Goal: Task Accomplishment & Management: Manage account settings

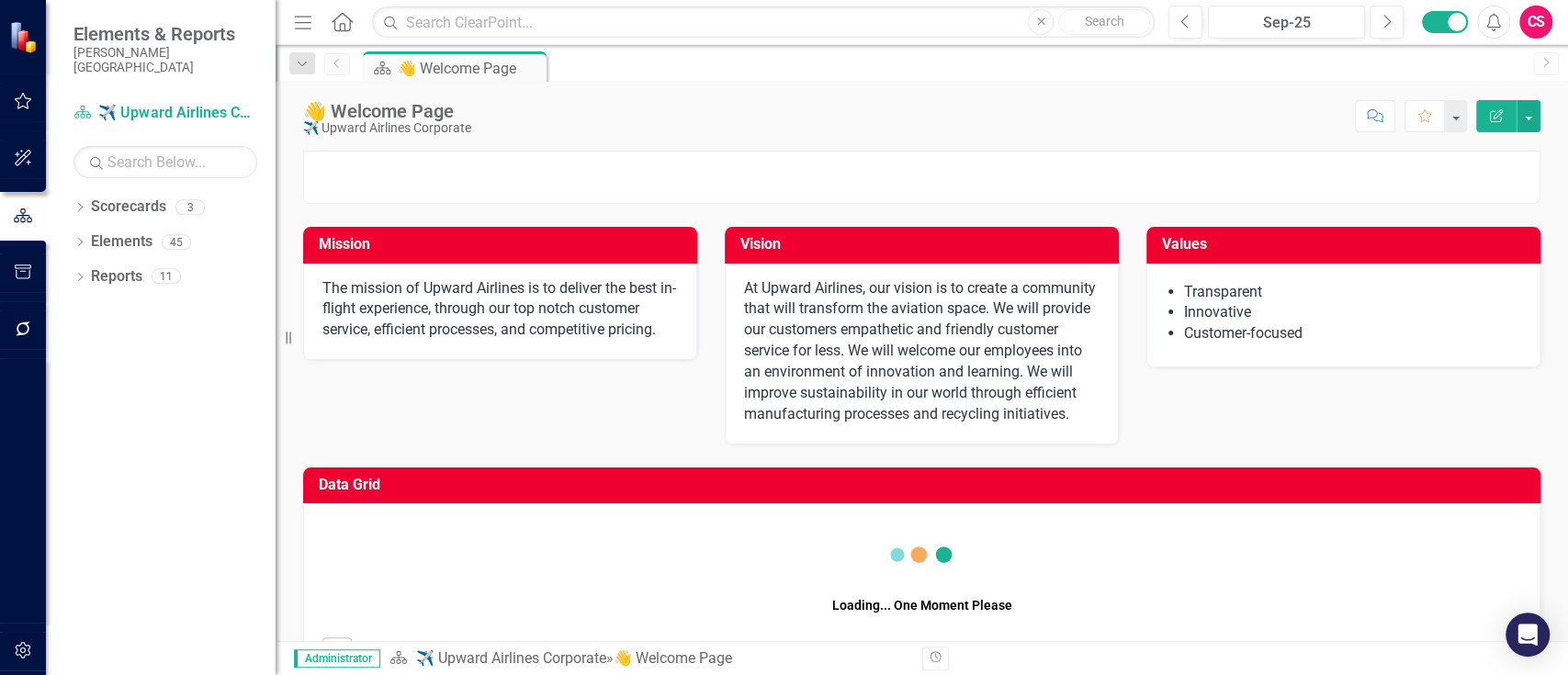
click at [81, 204] on icon "Dropdown" at bounding box center [79, 209] width 13 height 10
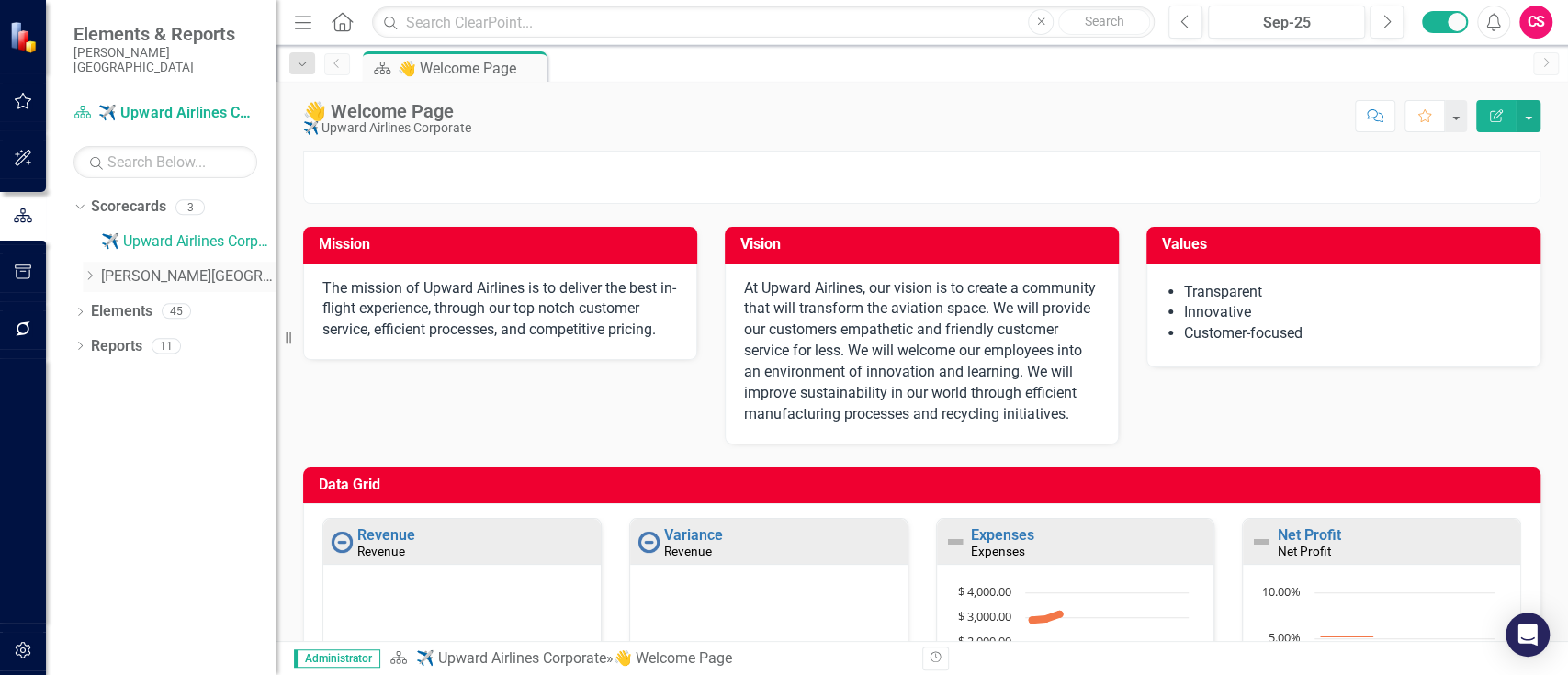
click at [87, 270] on icon "Dropdown" at bounding box center [90, 275] width 14 height 11
click at [89, 266] on icon "Dropdown" at bounding box center [88, 273] width 11 height 14
click at [90, 270] on icon "Dropdown" at bounding box center [90, 275] width 14 height 11
click at [148, 266] on link "[PERSON_NAME][GEOGRAPHIC_DATA]" at bounding box center [188, 276] width 175 height 21
click at [161, 266] on link "[PERSON_NAME][GEOGRAPHIC_DATA]" at bounding box center [188, 276] width 175 height 21
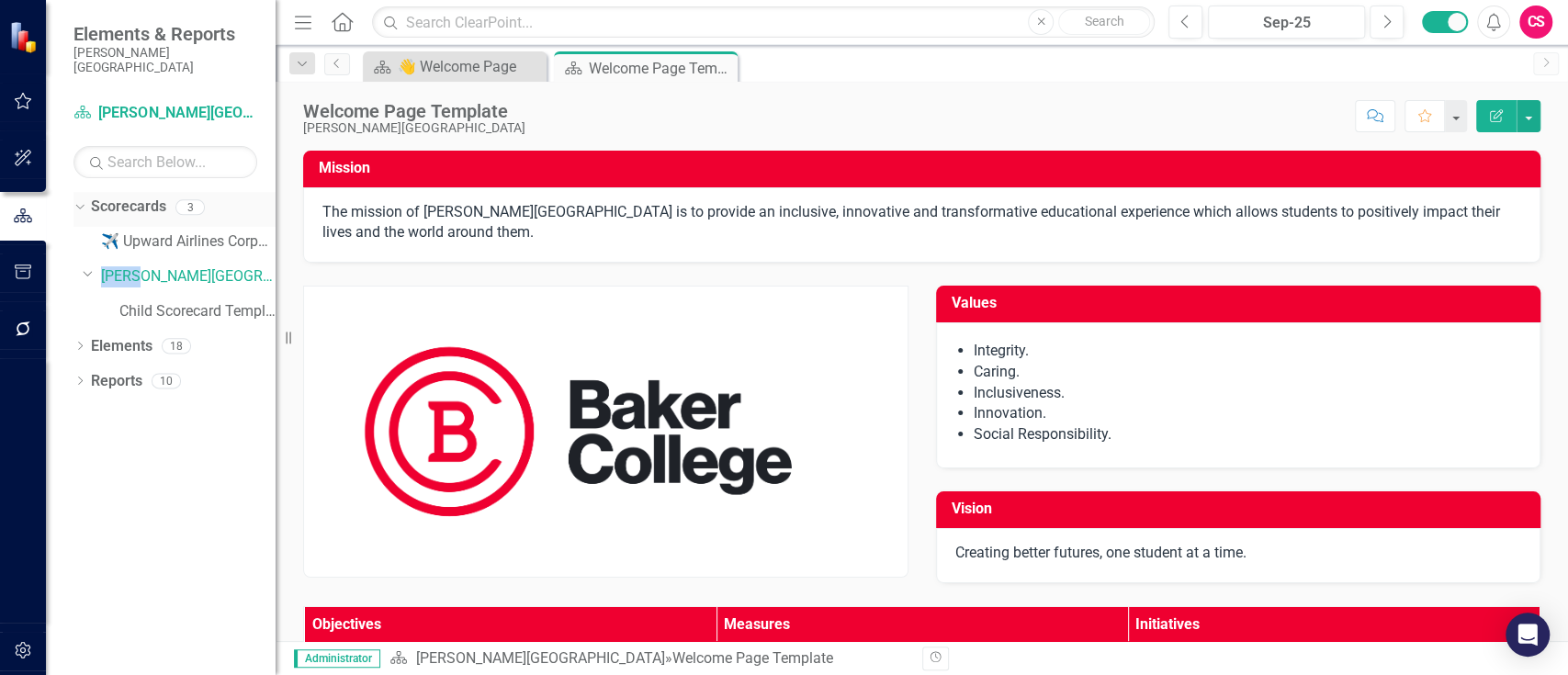
click at [146, 197] on link "Scorecards" at bounding box center [129, 207] width 75 height 21
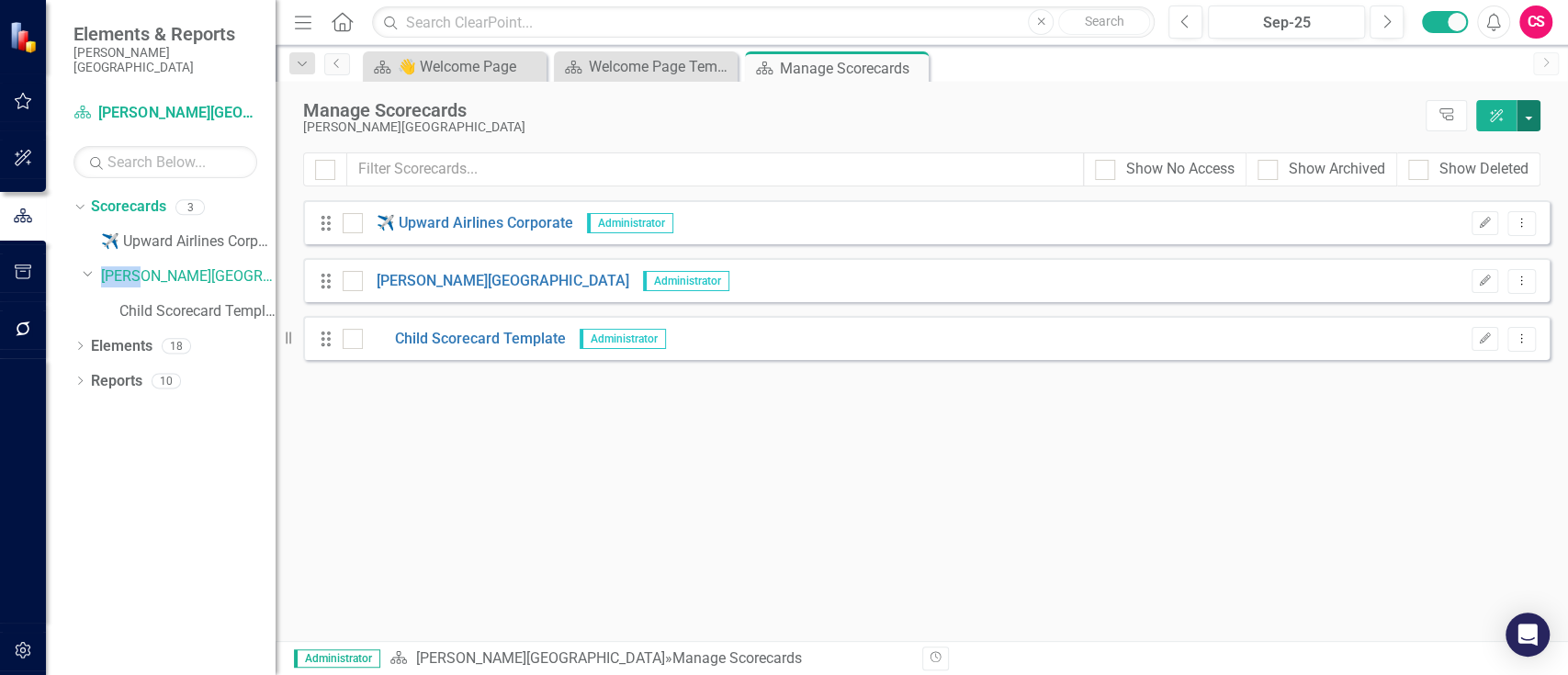
click at [1521, 125] on button "button" at bounding box center [1528, 116] width 24 height 32
click at [1454, 179] on link "Add Add Scorecard" at bounding box center [1444, 186] width 190 height 34
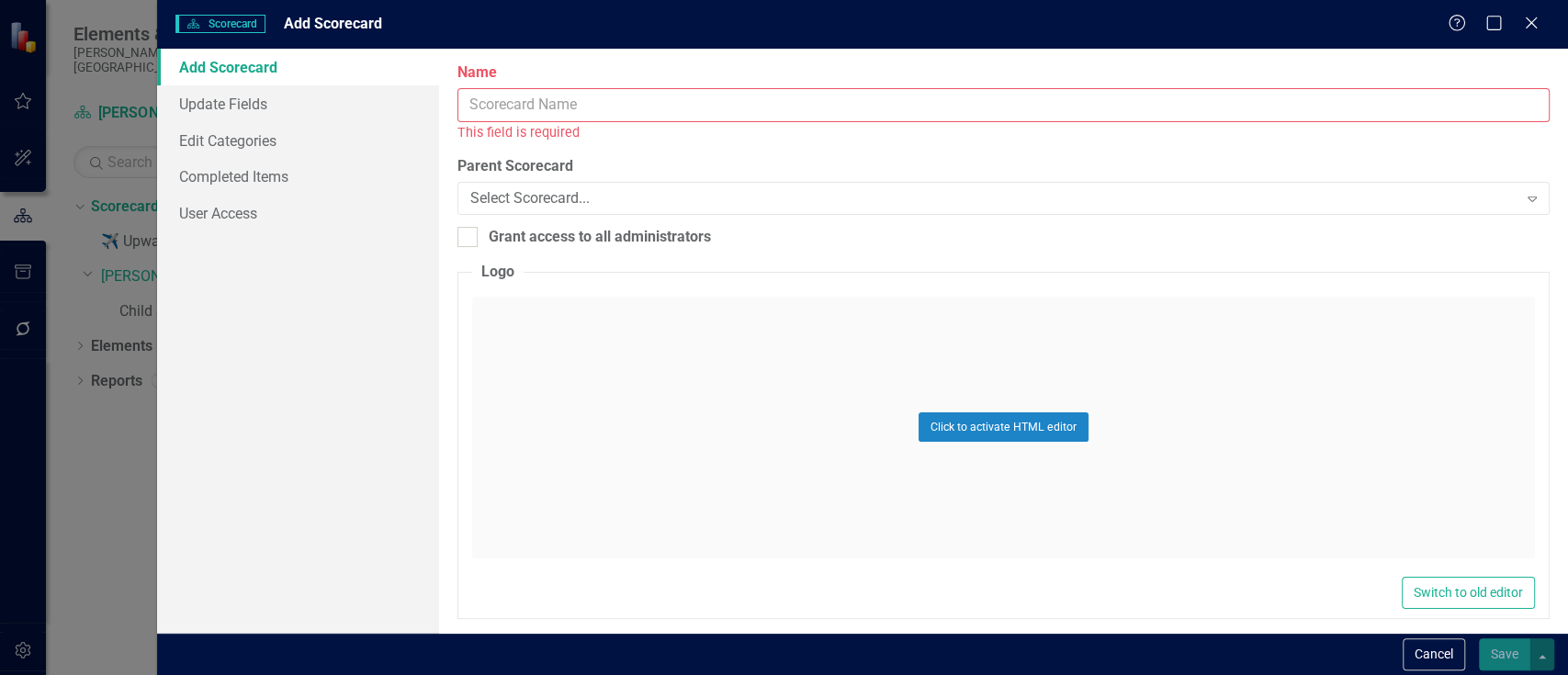
click at [759, 114] on input "Name" at bounding box center [1003, 105] width 1092 height 34
click at [803, 97] on input "Name" at bounding box center [1003, 105] width 1092 height 34
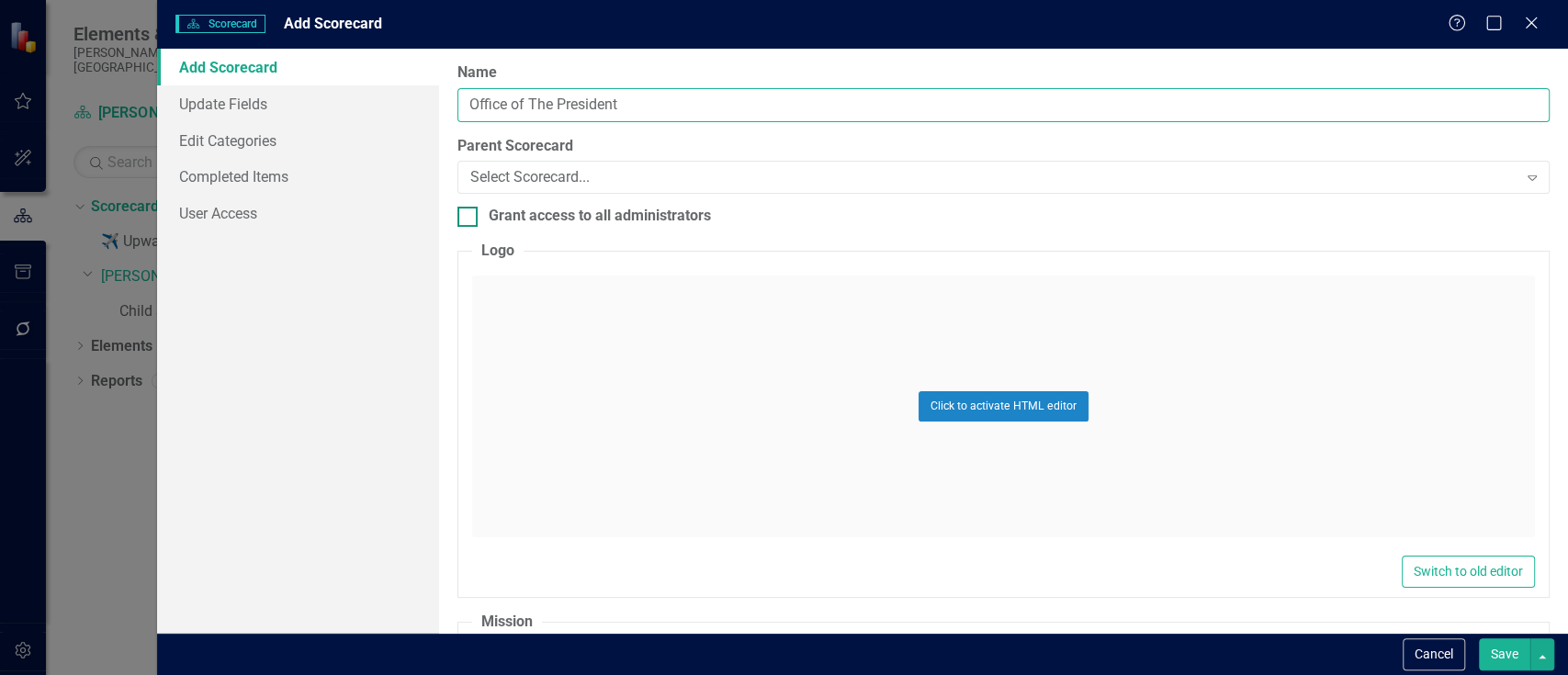
type input "Office of The President"
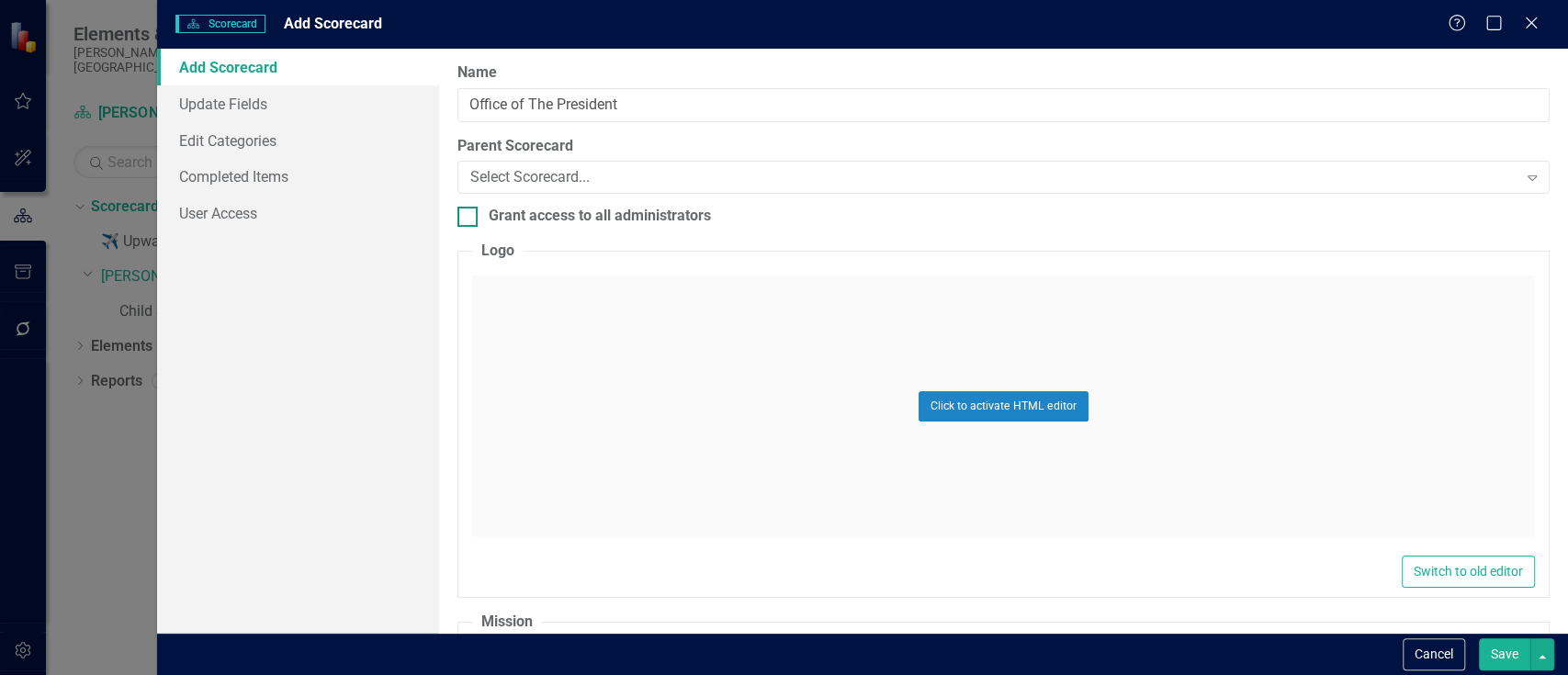
click at [617, 208] on div "Grant access to all administrators" at bounding box center [599, 215] width 222 height 21
click at [470, 208] on input "Grant access to all administrators" at bounding box center [464, 212] width 12 height 12
checkbox input "true"
click at [272, 92] on link "Update Fields" at bounding box center [298, 103] width 282 height 37
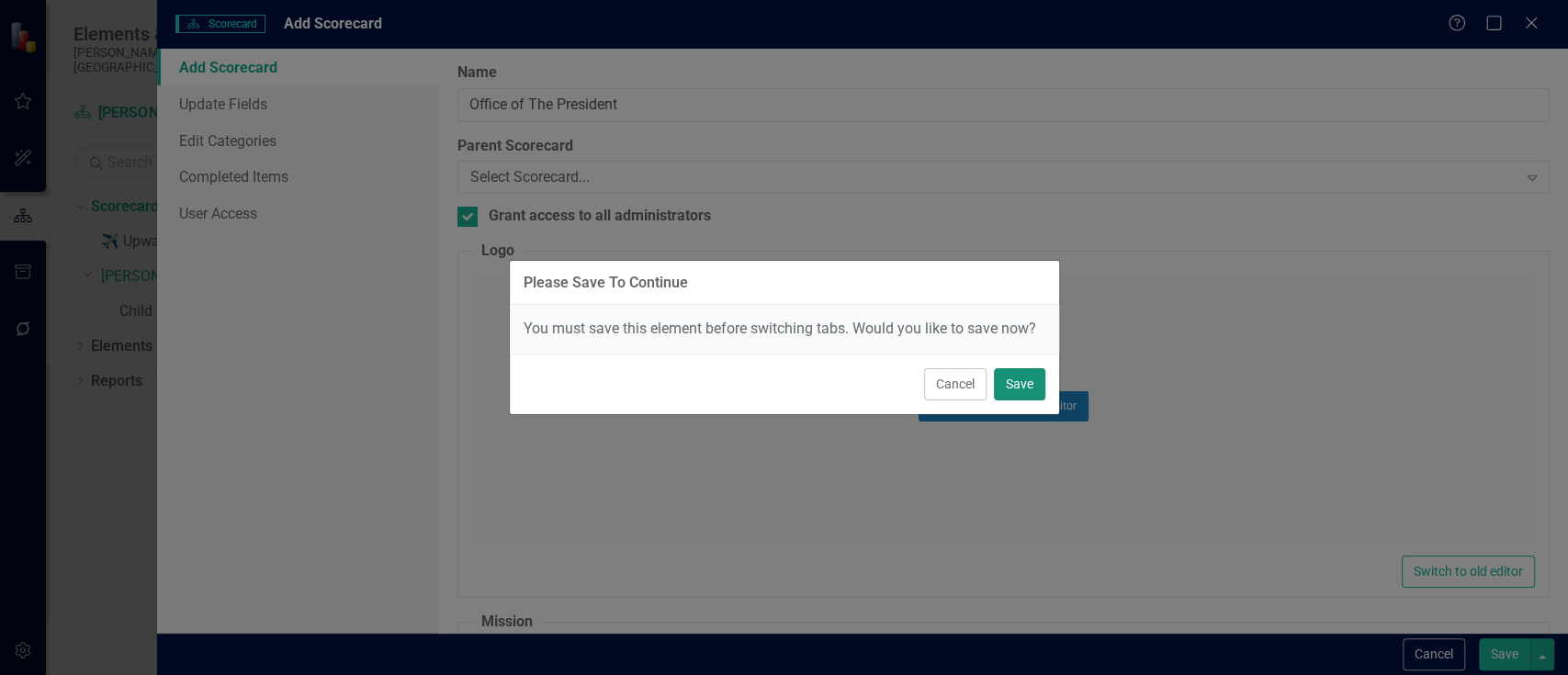
click at [1036, 380] on button "Save" at bounding box center [1019, 384] width 51 height 33
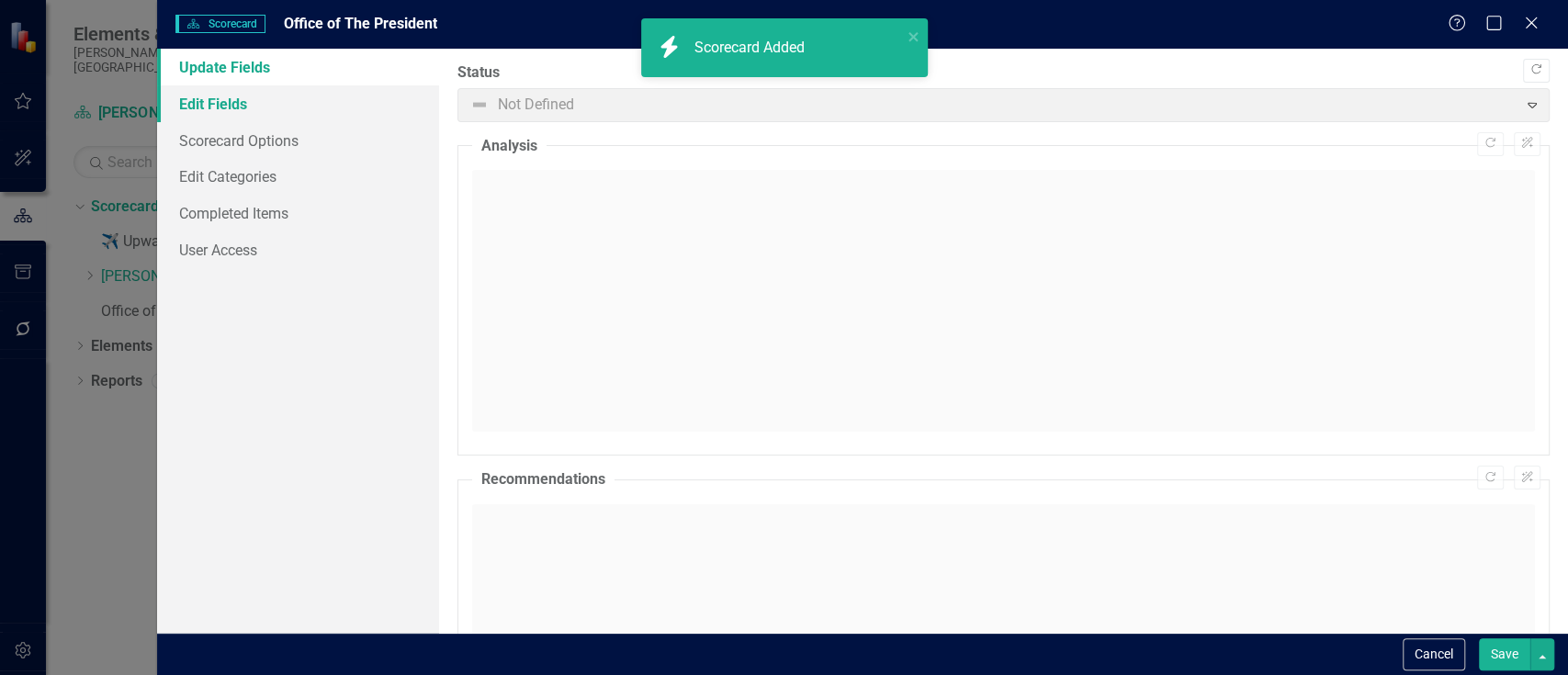
click at [268, 96] on link "Edit Fields" at bounding box center [298, 103] width 282 height 37
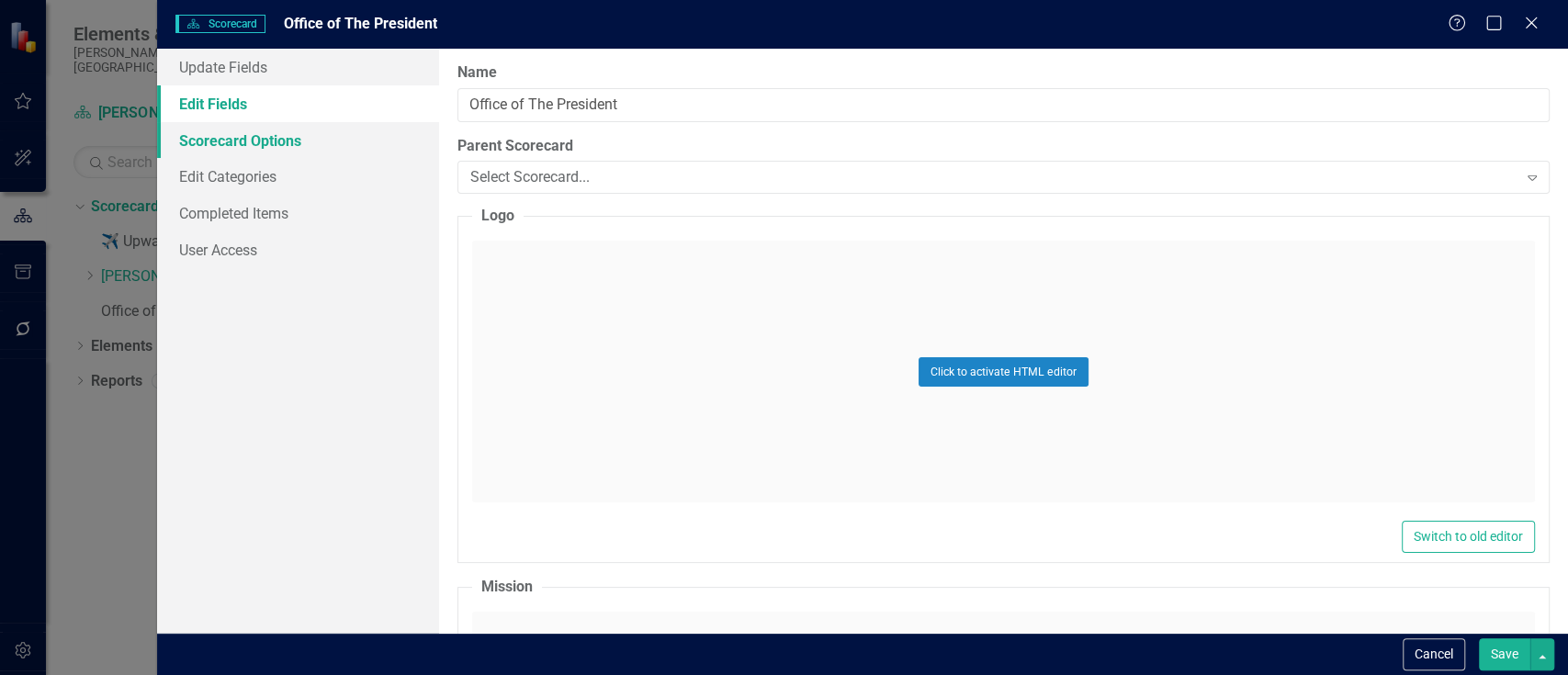
click at [270, 129] on link "Scorecard Options" at bounding box center [298, 140] width 282 height 37
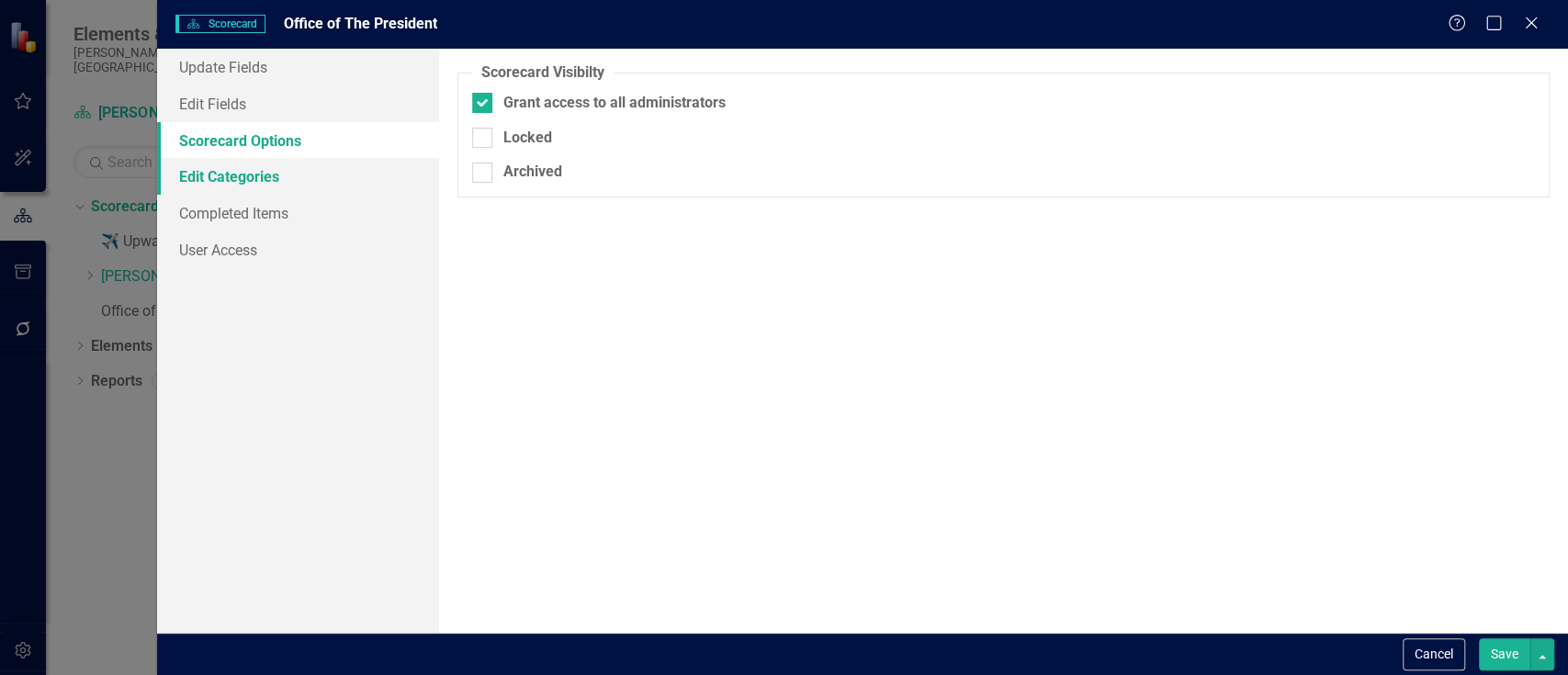
click at [279, 188] on link "Edit Categories" at bounding box center [298, 176] width 282 height 37
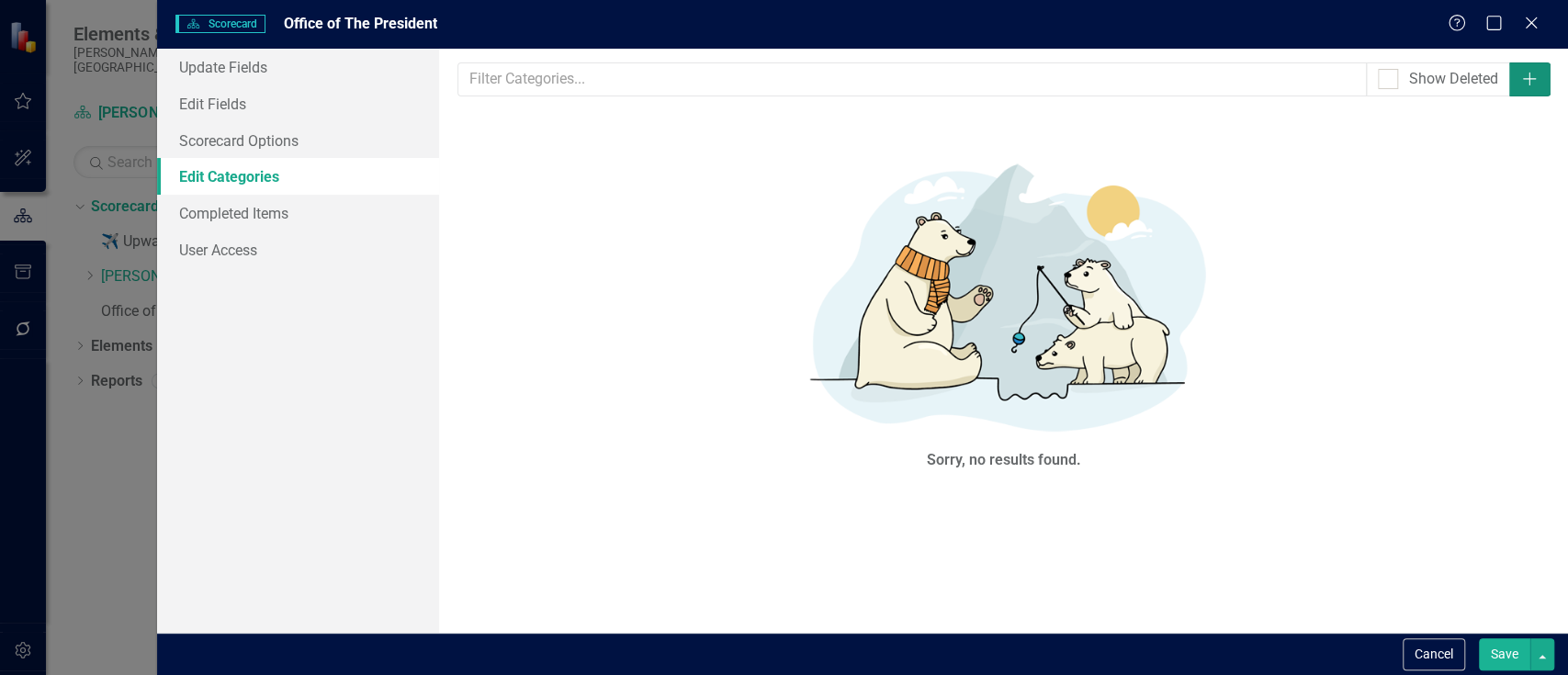
click at [1532, 84] on icon "Add" at bounding box center [1528, 78] width 19 height 15
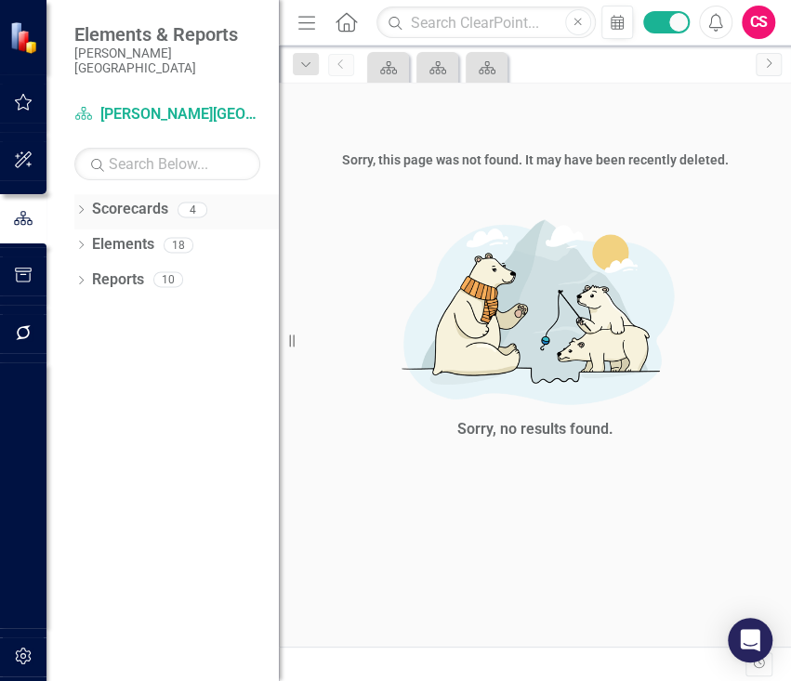
click at [156, 199] on link "Scorecards" at bounding box center [130, 209] width 76 height 21
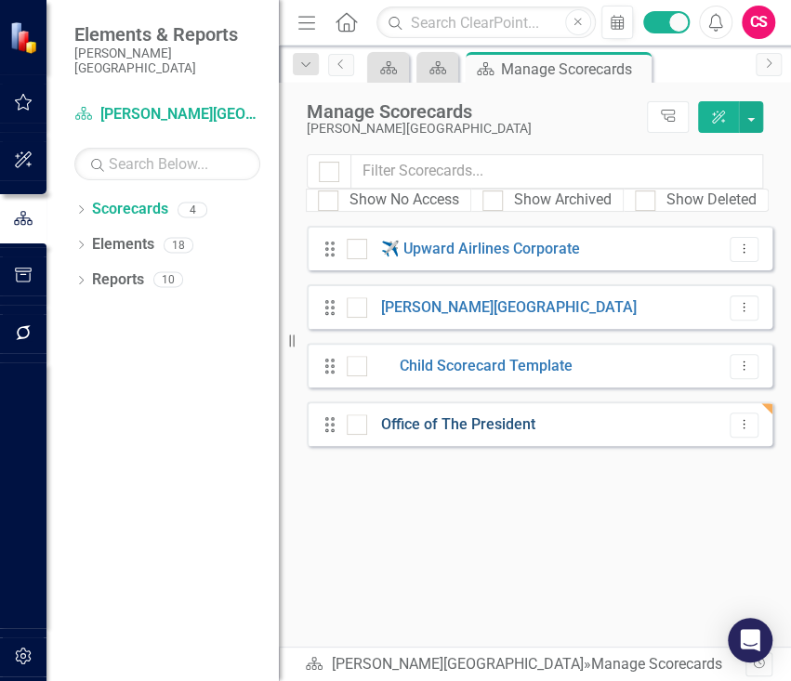
click at [423, 423] on link "Office of The President" at bounding box center [451, 424] width 168 height 21
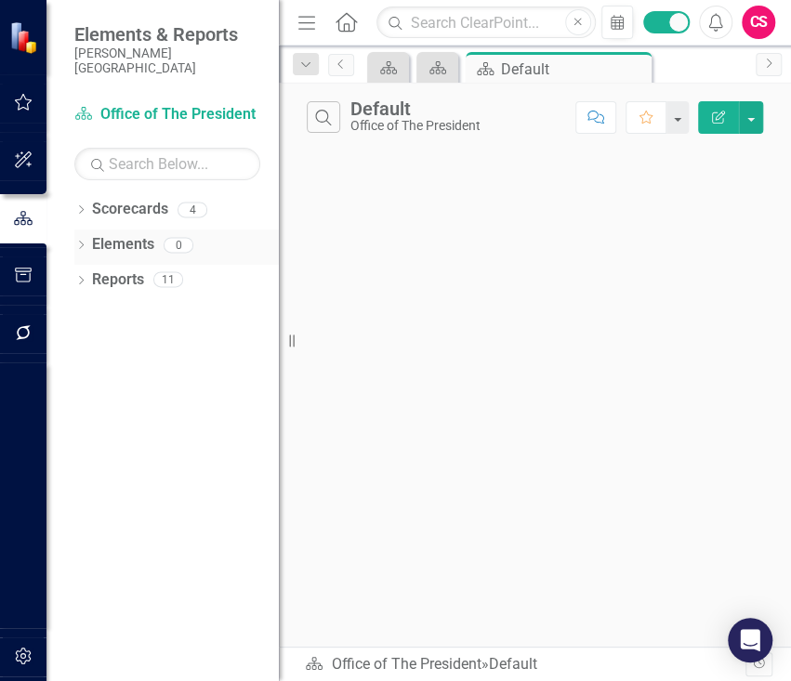
click at [136, 234] on link "Elements" at bounding box center [123, 244] width 62 height 21
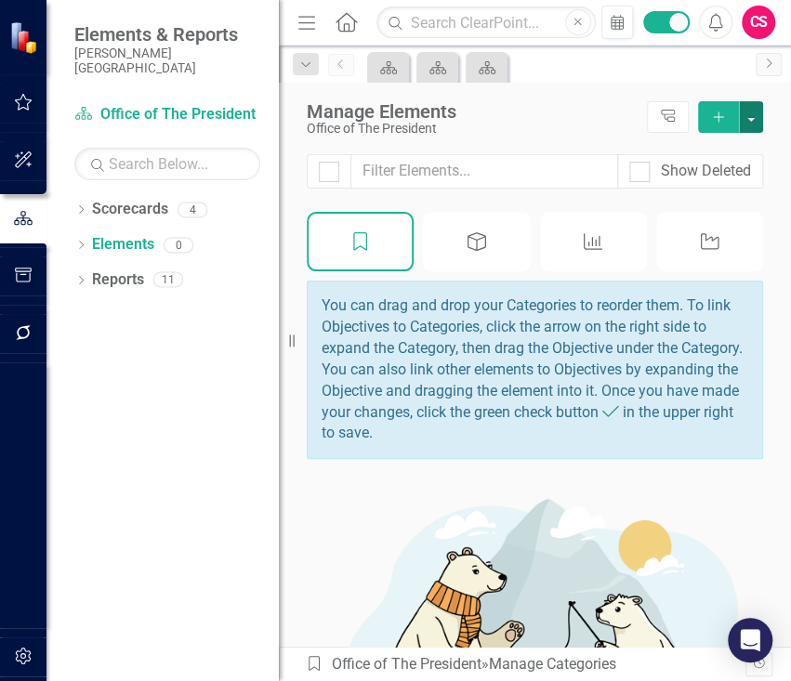
click at [741, 108] on button "button" at bounding box center [751, 117] width 24 height 32
click at [684, 153] on link "Category Add Category" at bounding box center [688, 151] width 147 height 34
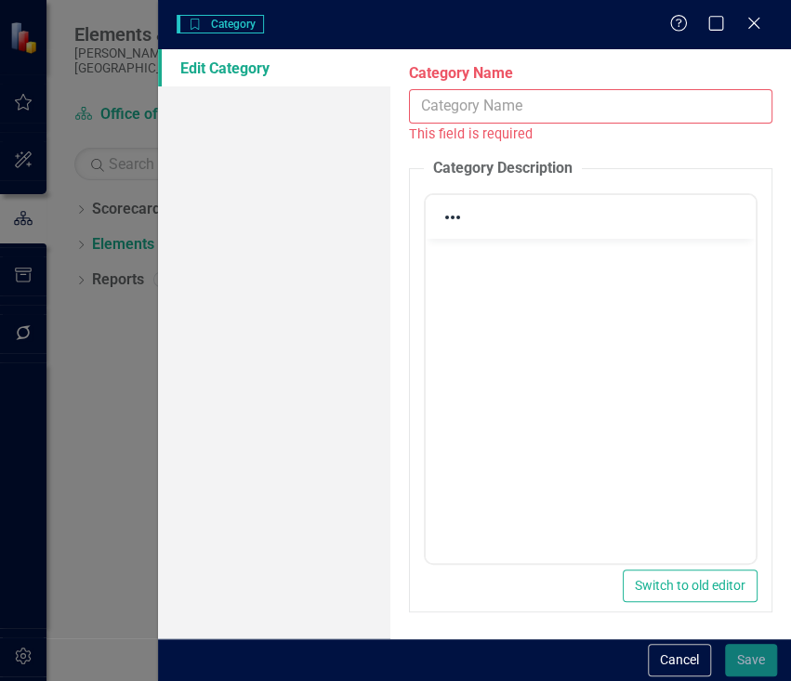
click at [448, 112] on input "Category Name" at bounding box center [590, 106] width 363 height 34
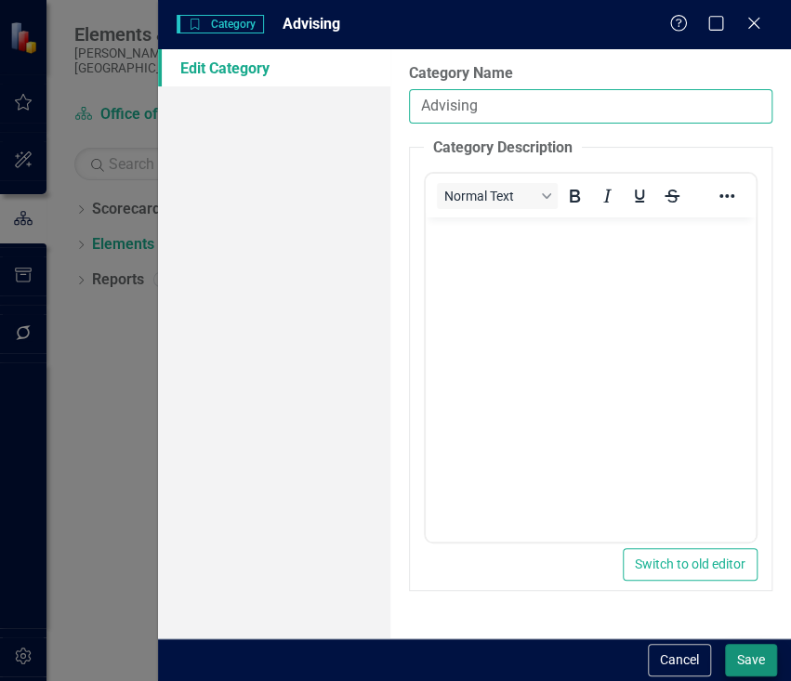
type input "Advising"
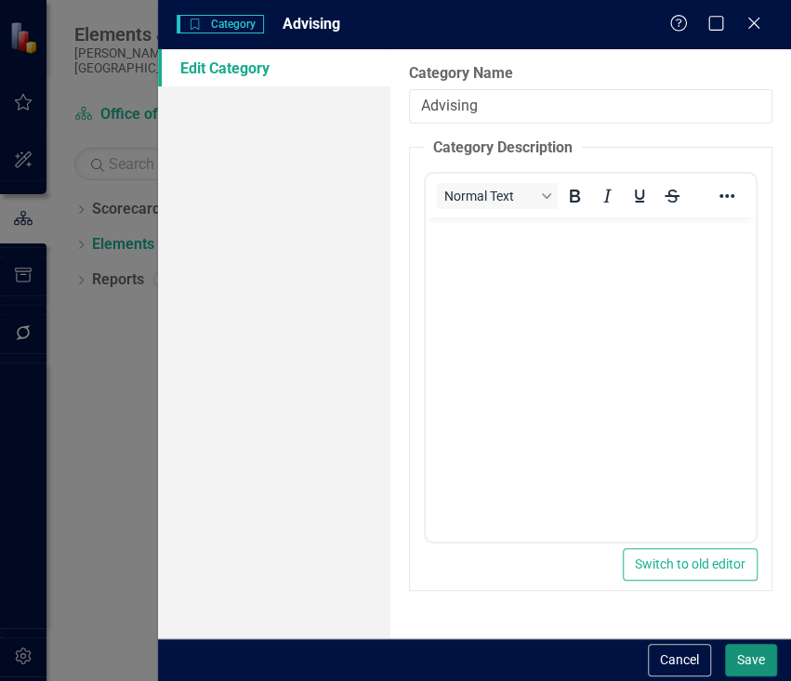
click at [748, 665] on button "Save" at bounding box center [751, 660] width 52 height 33
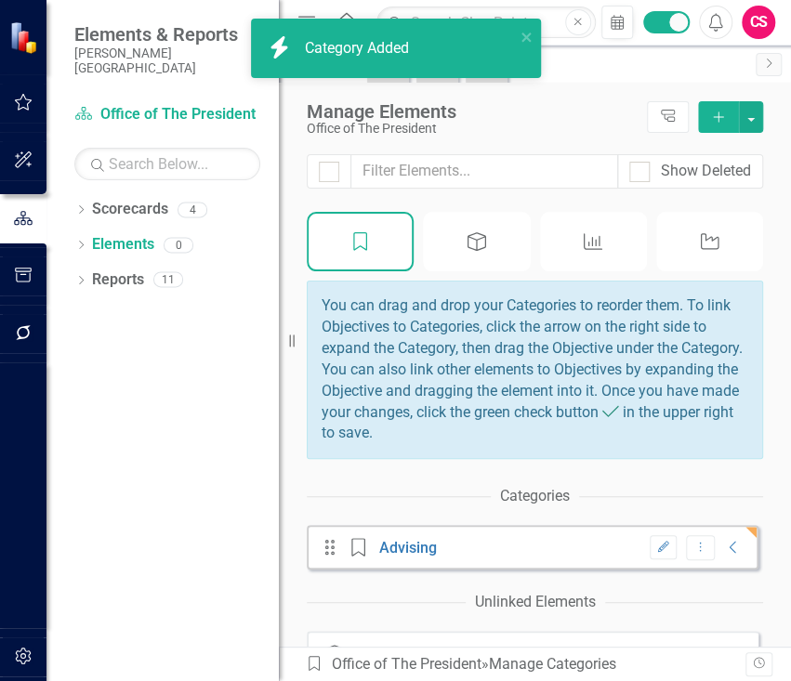
click at [721, 117] on icon "Add" at bounding box center [718, 117] width 17 height 13
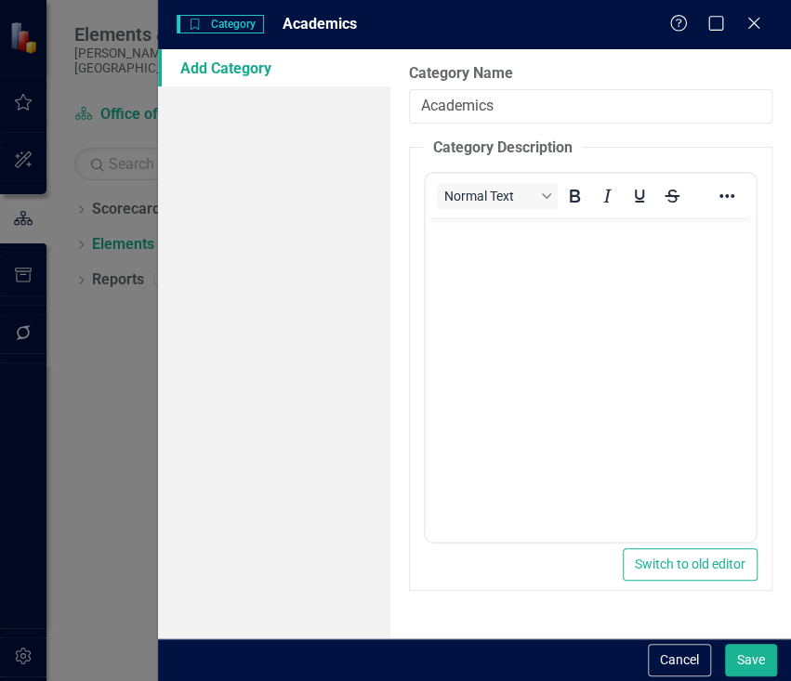
type input "Academics"
click at [725, 644] on button "Save" at bounding box center [751, 660] width 52 height 33
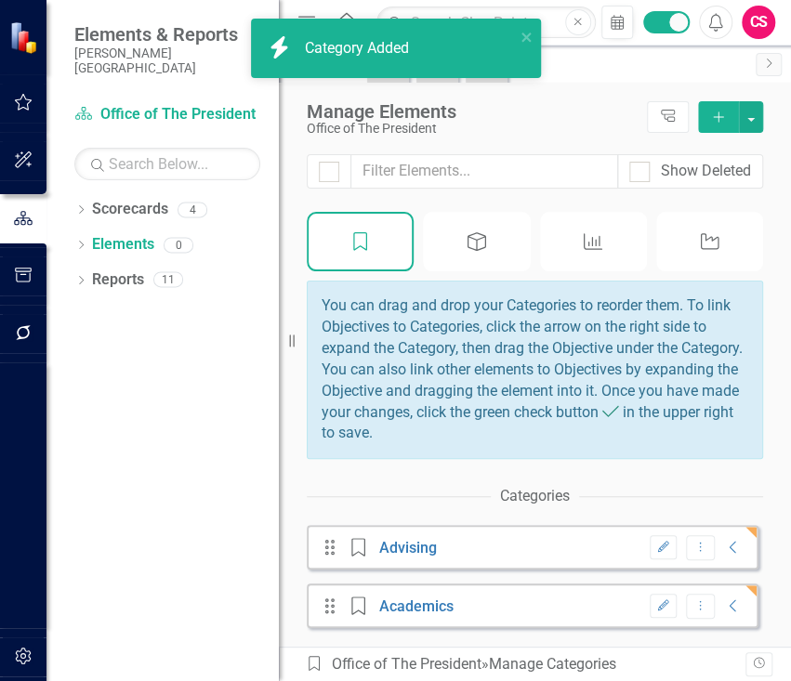
click at [721, 117] on icon "Add" at bounding box center [718, 117] width 17 height 13
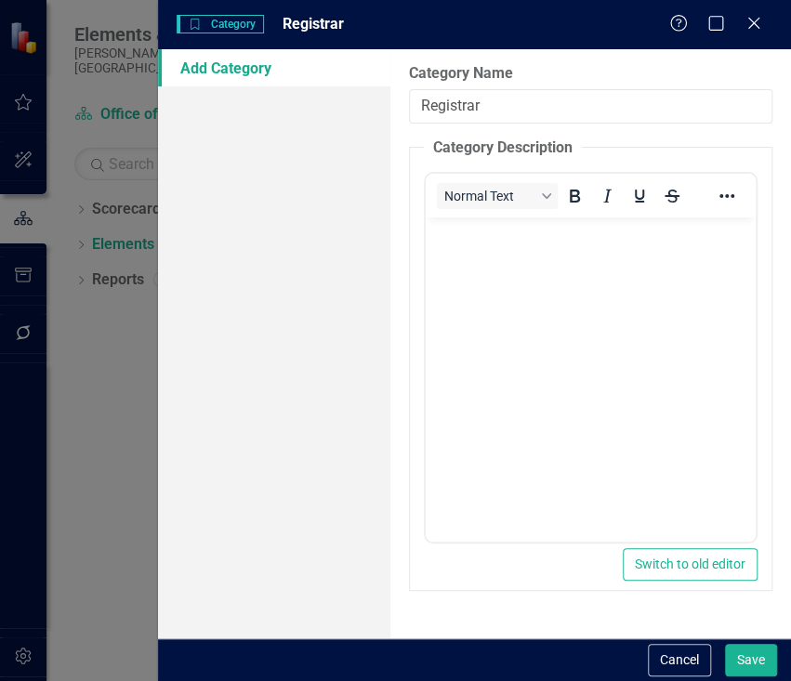
type input "Registrar"
click at [725, 644] on button "Save" at bounding box center [751, 660] width 52 height 33
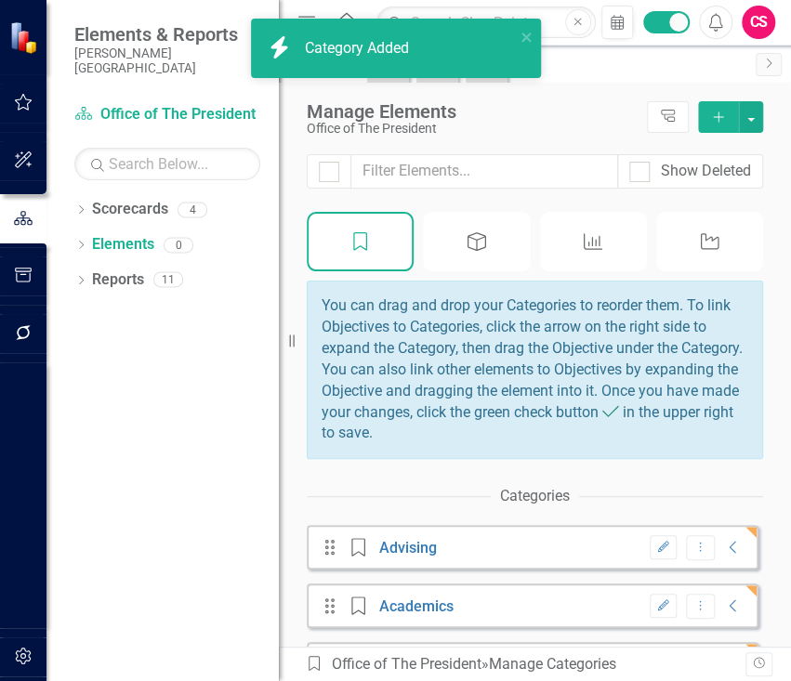
click at [721, 117] on icon "Add" at bounding box center [718, 117] width 17 height 13
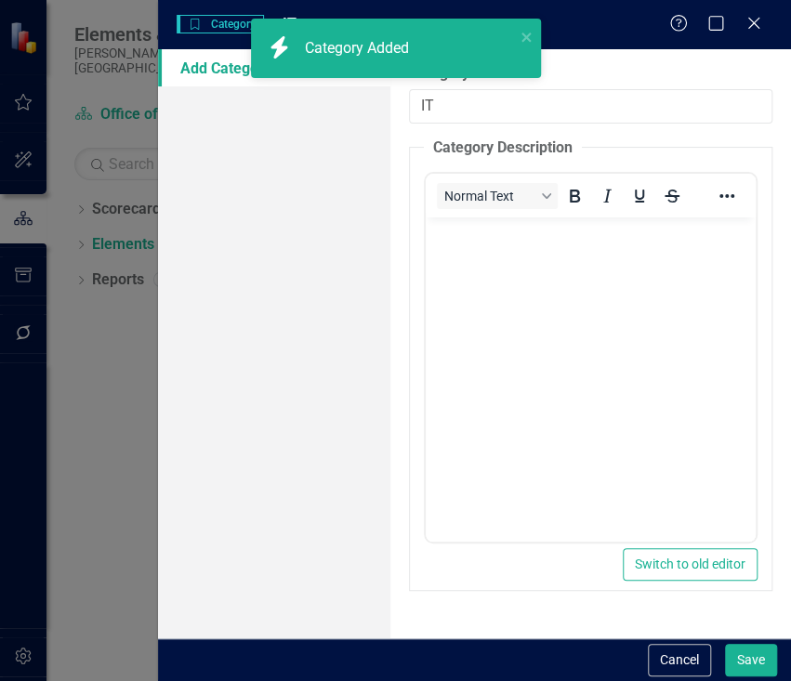
type input "IT"
click at [725, 644] on button "Save" at bounding box center [751, 660] width 52 height 33
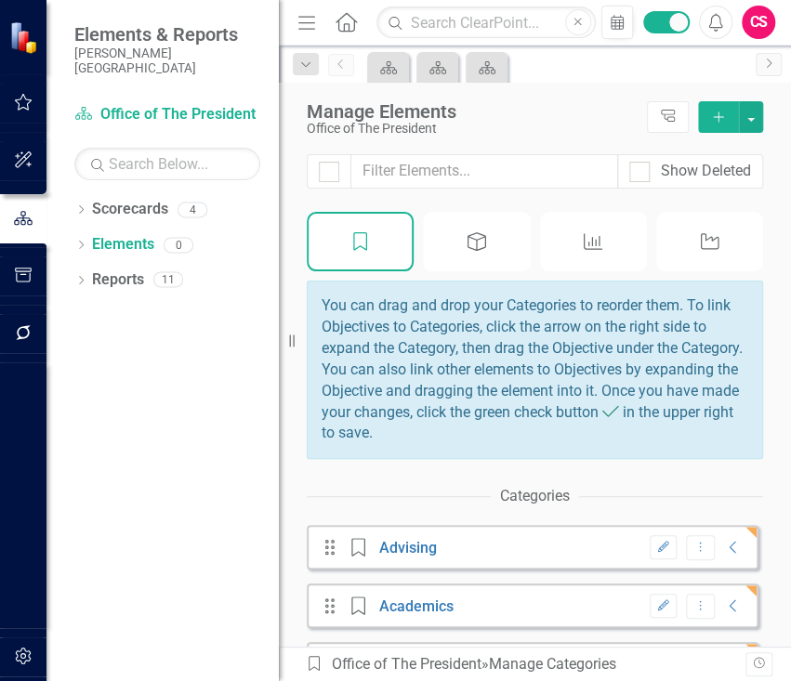
click at [721, 117] on icon "Add" at bounding box center [718, 117] width 17 height 13
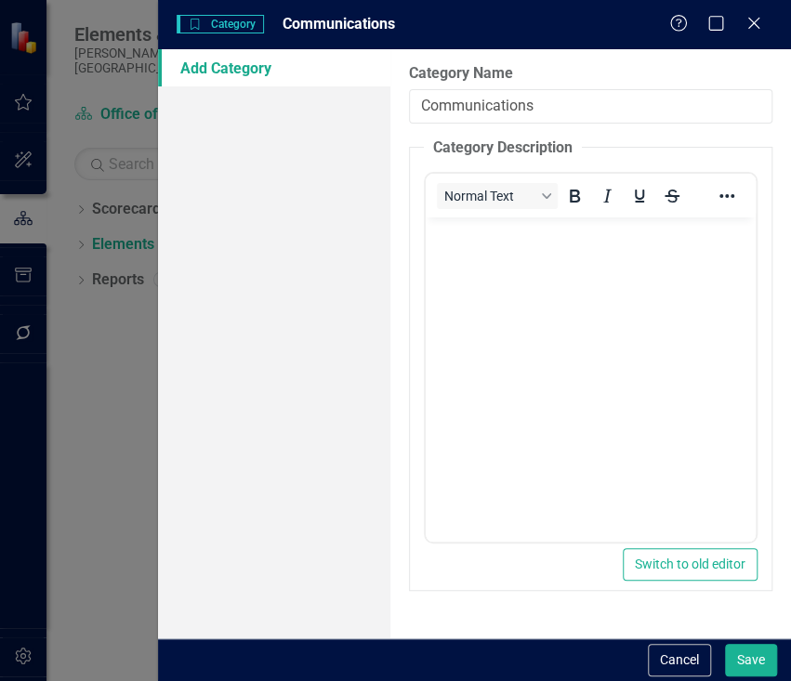
type input "Communications"
click at [725, 644] on button "Save" at bounding box center [751, 660] width 52 height 33
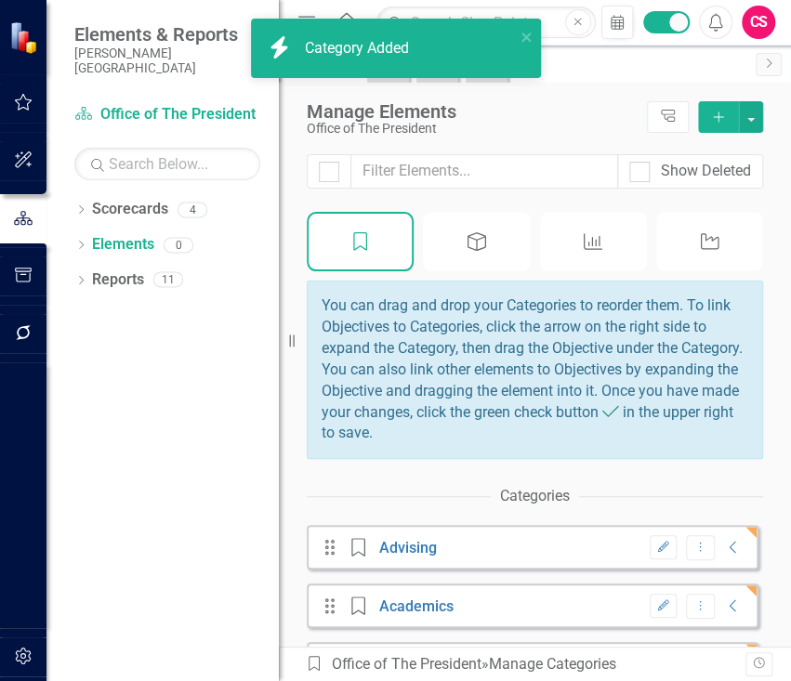
click at [721, 117] on icon "Add" at bounding box center [718, 117] width 17 height 13
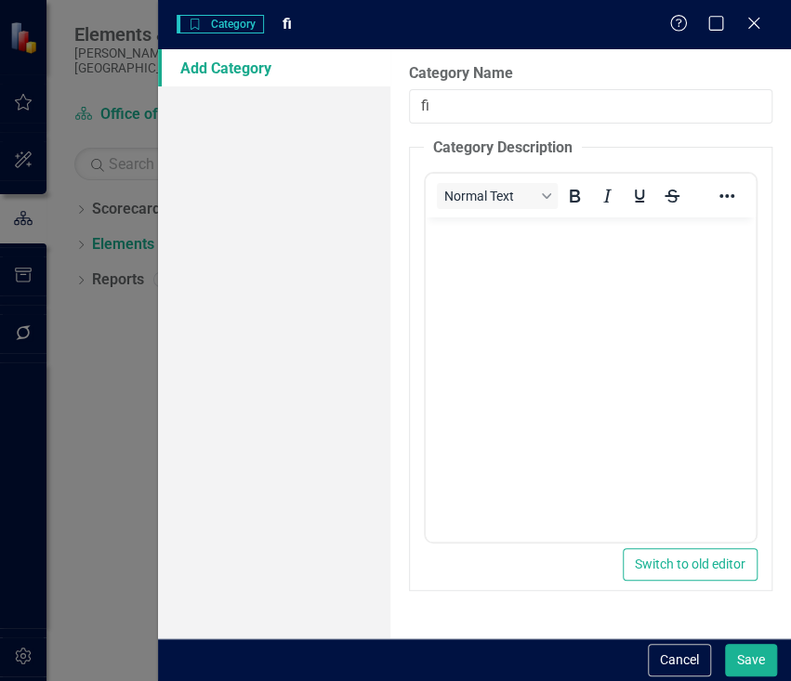
type input "f"
type input "Financial Services"
click at [725, 644] on button "Save" at bounding box center [751, 660] width 52 height 33
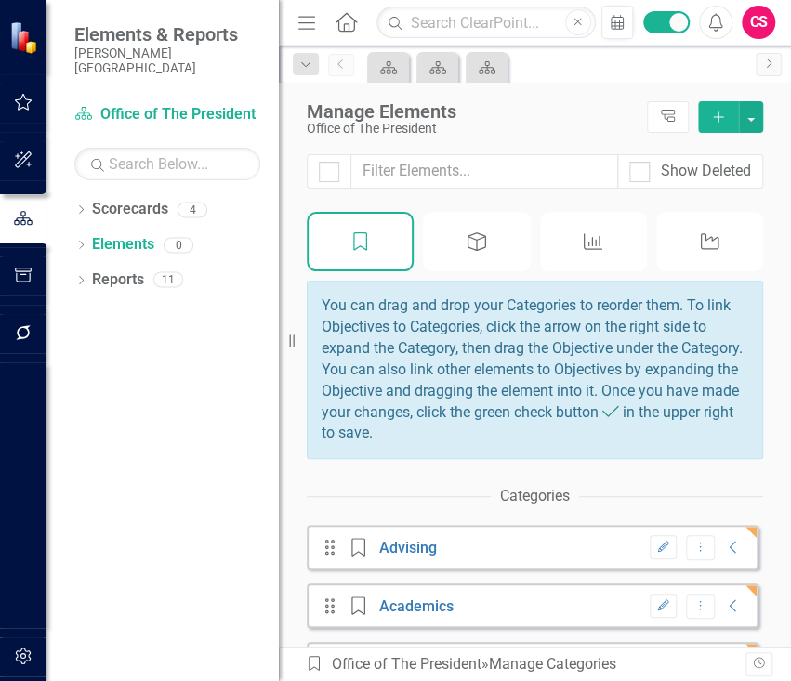
click at [713, 124] on button "Add" at bounding box center [718, 117] width 41 height 32
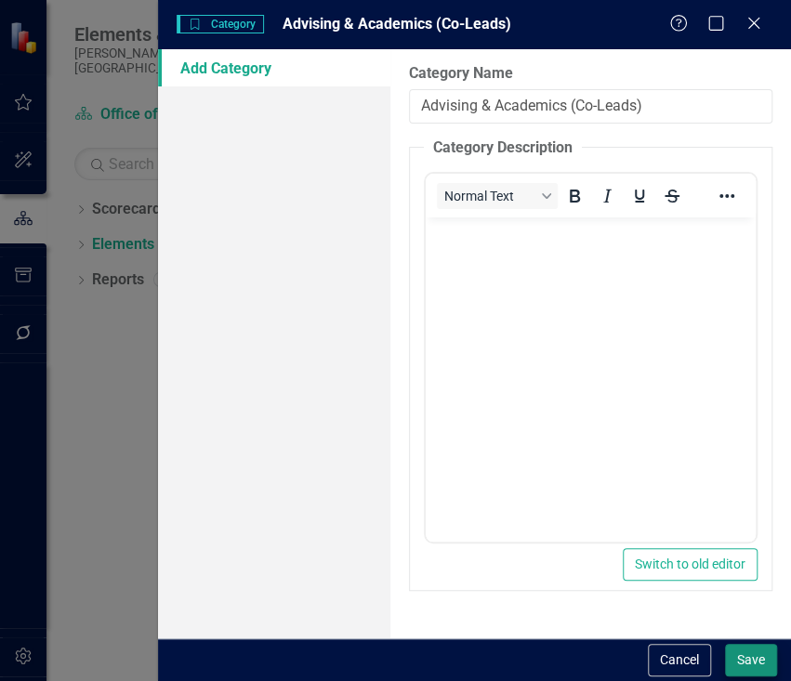
type input "Advising & Academics (Co-Leads)"
click at [758, 658] on button "Save" at bounding box center [751, 660] width 52 height 33
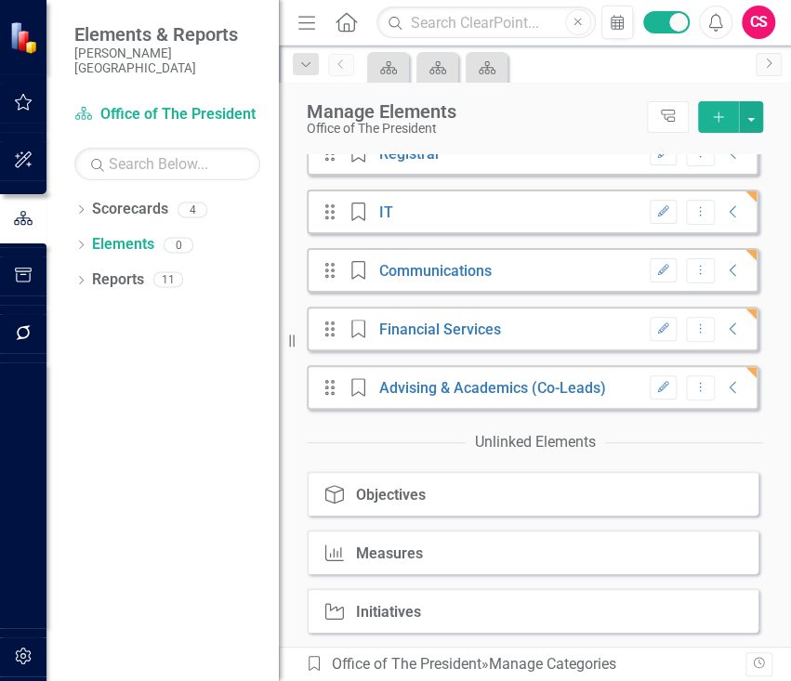
scroll to position [522, 0]
click at [714, 125] on button "Add" at bounding box center [718, 117] width 41 height 32
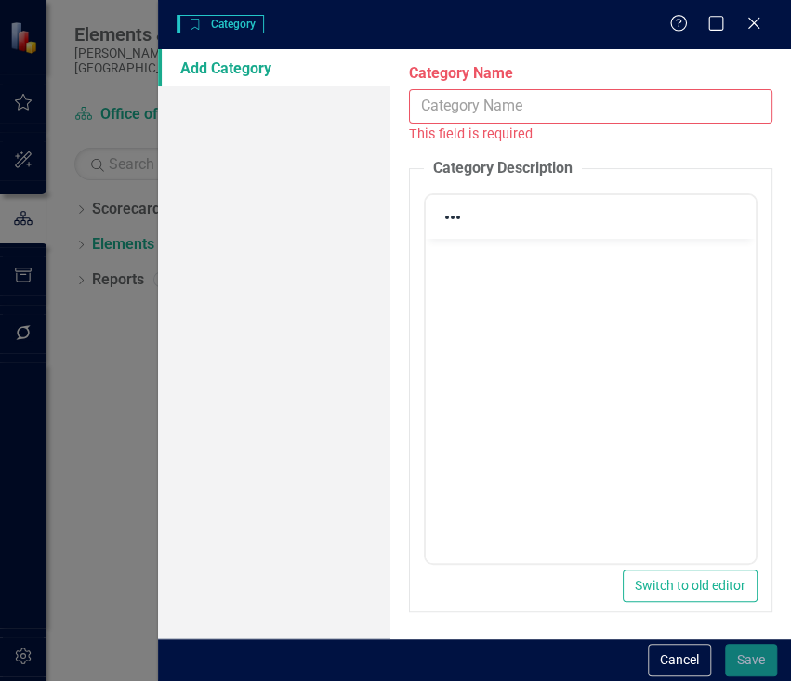
scroll to position [0, 0]
click at [429, 110] on input "Category Name" at bounding box center [590, 106] width 363 height 34
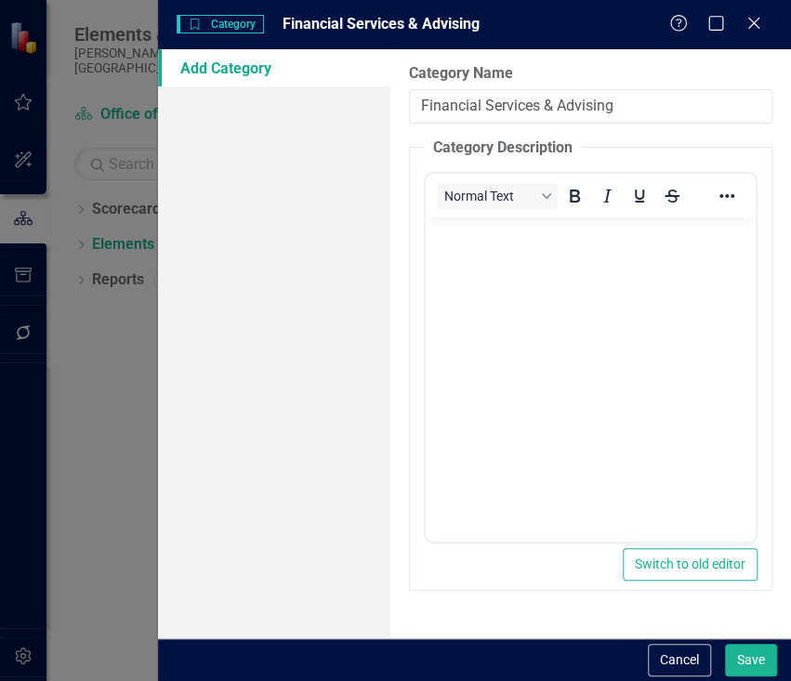
type input "Financial Services & Advising"
click at [725, 644] on button "Save" at bounding box center [751, 660] width 52 height 33
